Goal: Find specific page/section: Find specific page/section

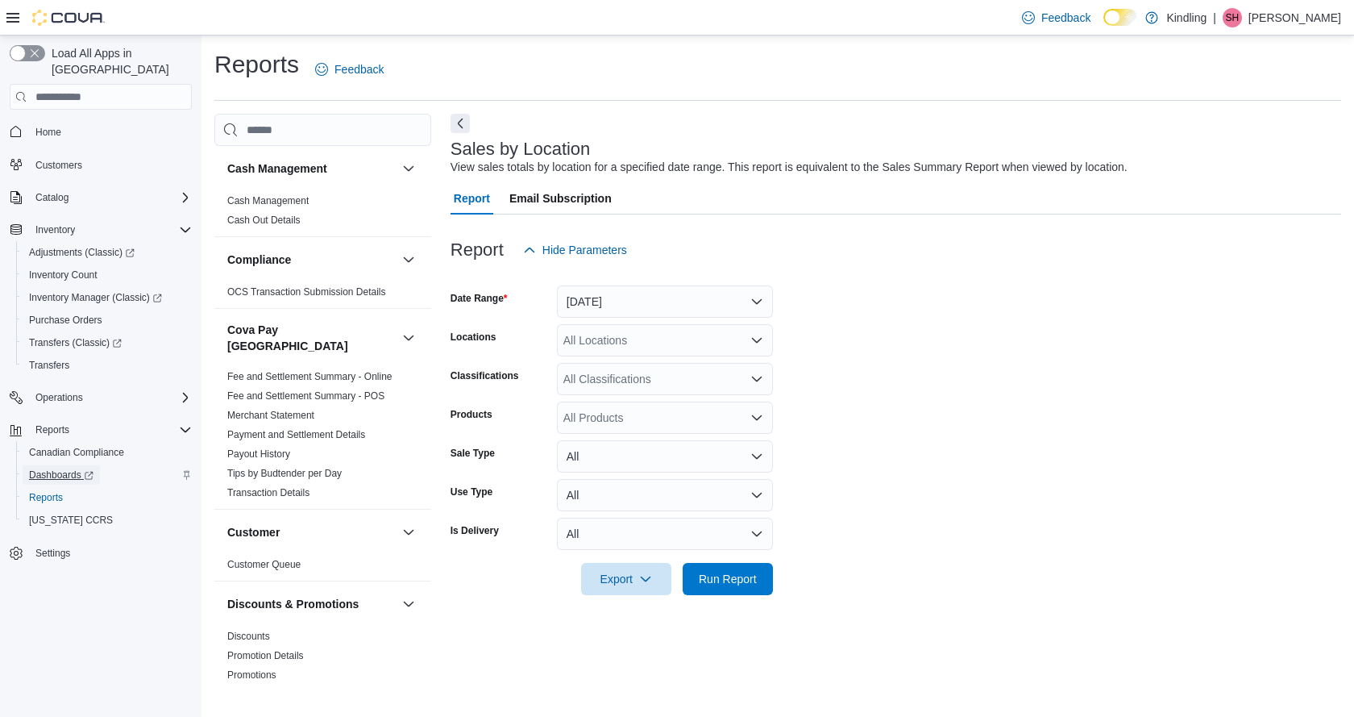
click at [48, 468] on span "Dashboards" at bounding box center [61, 474] width 64 height 13
